Goal: Complete application form

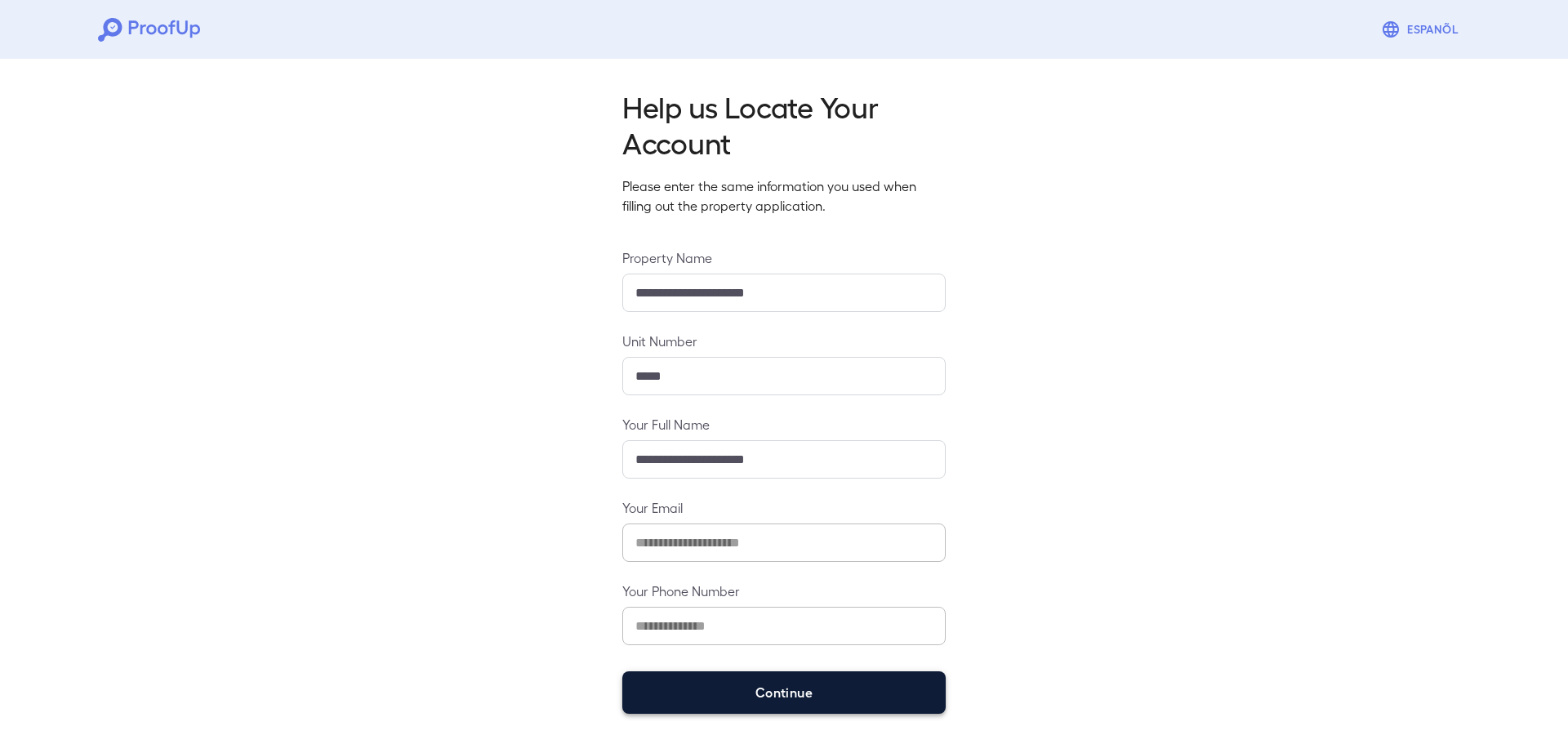
click at [714, 692] on button "Continue" at bounding box center [784, 693] width 323 height 43
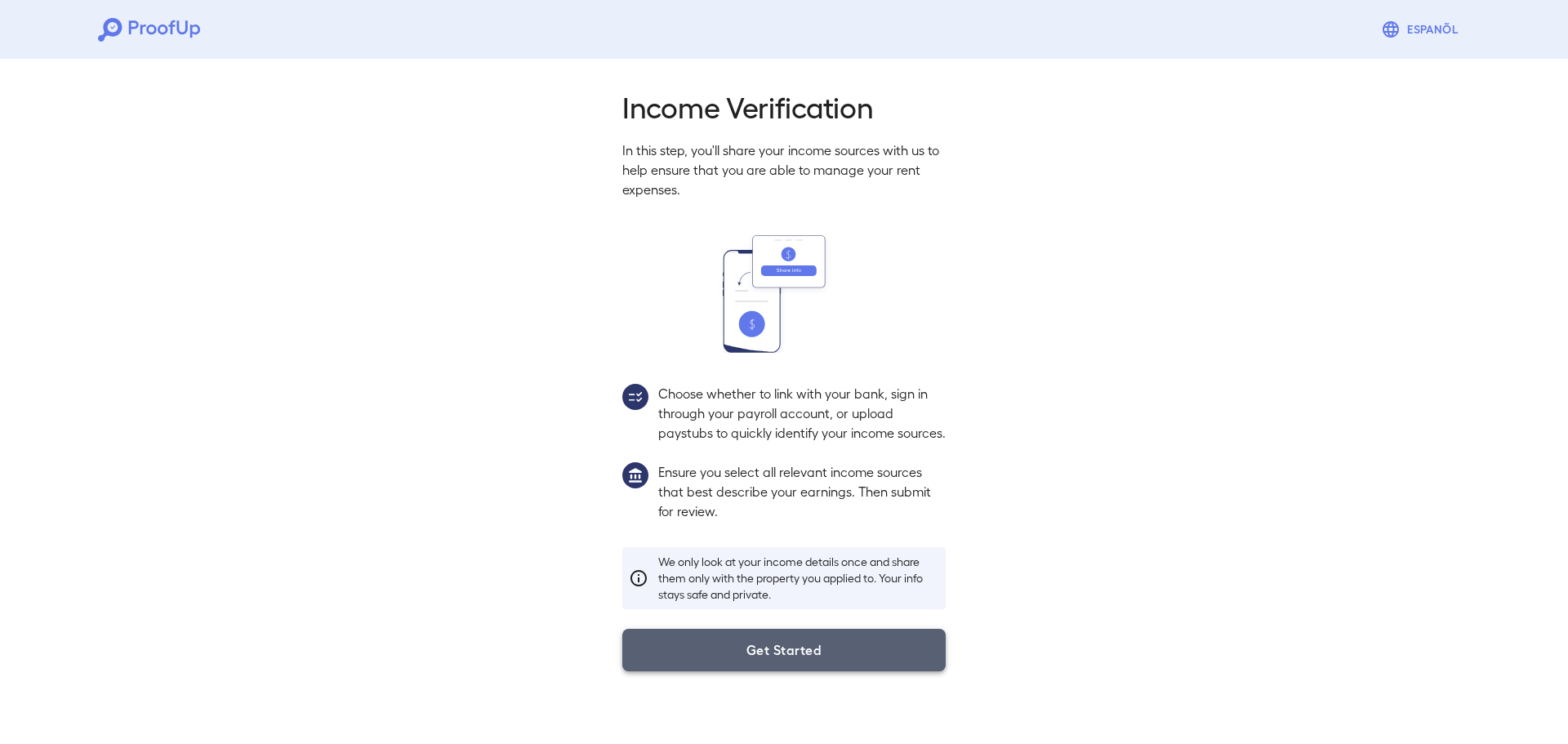
click at [723, 672] on button "Get Started" at bounding box center [784, 650] width 323 height 43
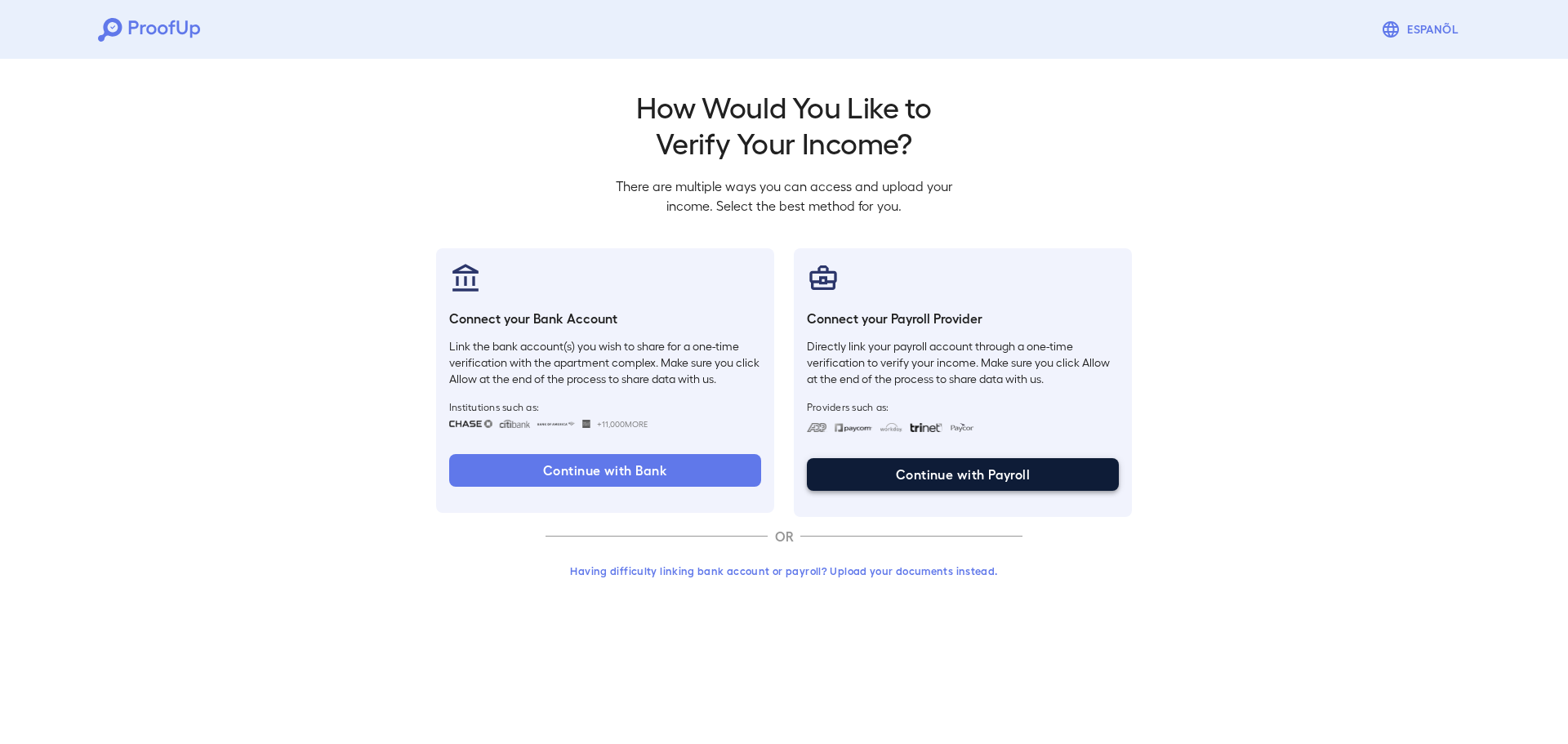
click at [918, 466] on button "Continue with Payroll" at bounding box center [963, 475] width 312 height 33
click at [663, 570] on button "Having difficulty linking bank account or payroll? Upload your documents instea…" at bounding box center [784, 571] width 477 height 30
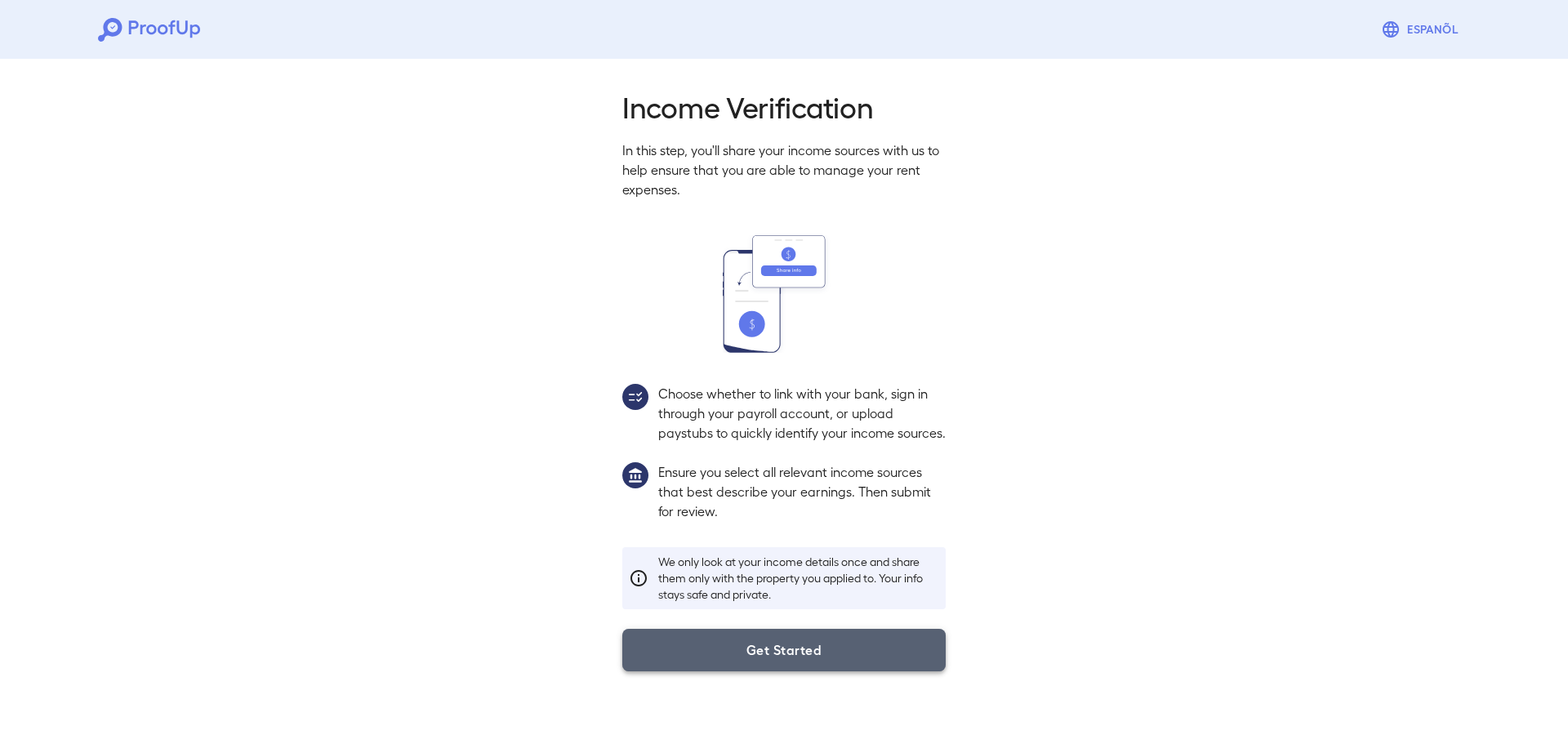
click at [814, 672] on button "Get Started" at bounding box center [784, 650] width 323 height 43
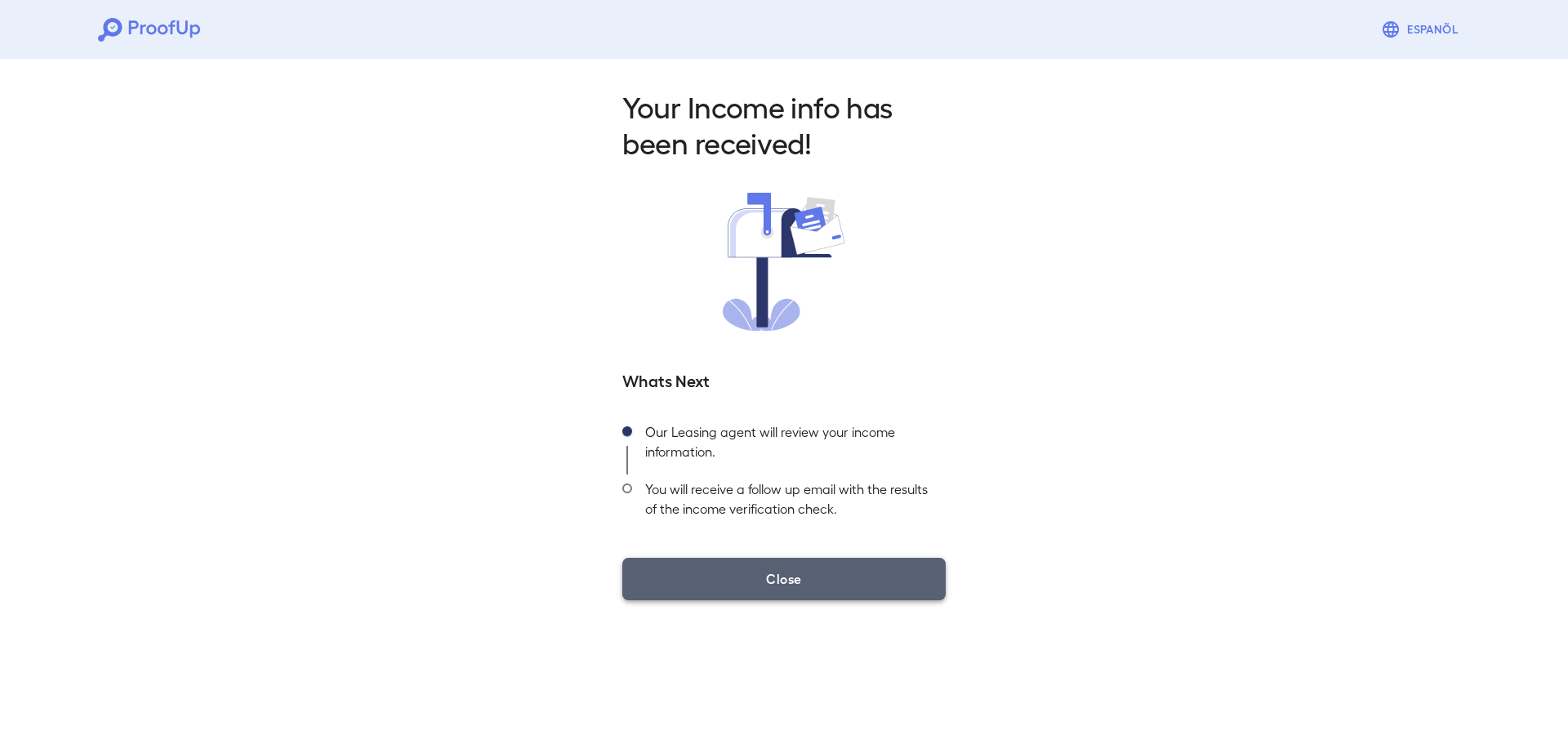
click at [805, 578] on button "Close" at bounding box center [784, 579] width 323 height 43
